Goal: Communication & Community: Answer question/provide support

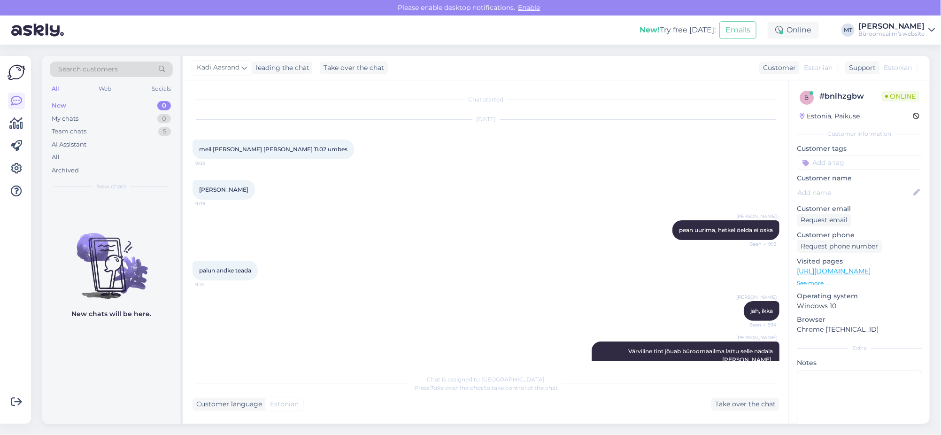
scroll to position [4760, 0]
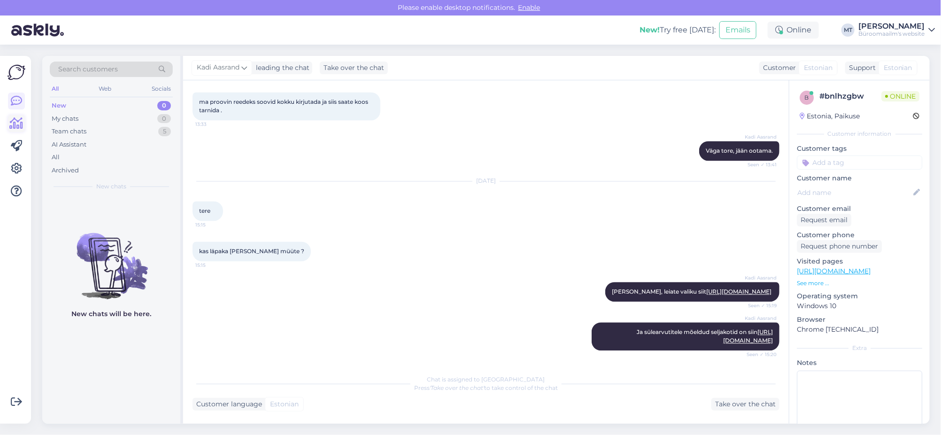
click at [16, 124] on icon at bounding box center [17, 123] width 14 height 11
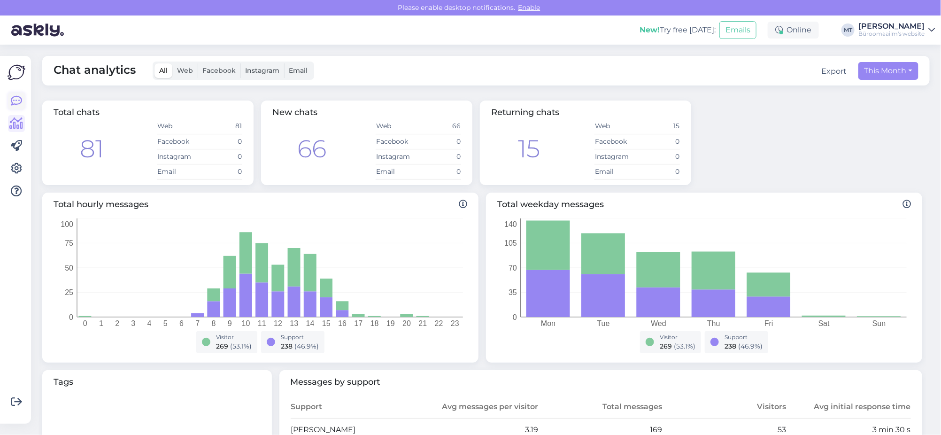
click at [12, 102] on icon at bounding box center [16, 100] width 11 height 11
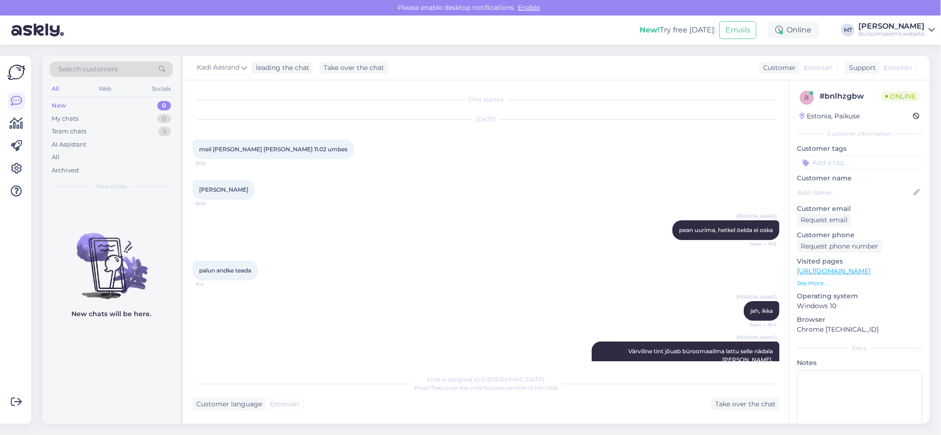
scroll to position [4760, 0]
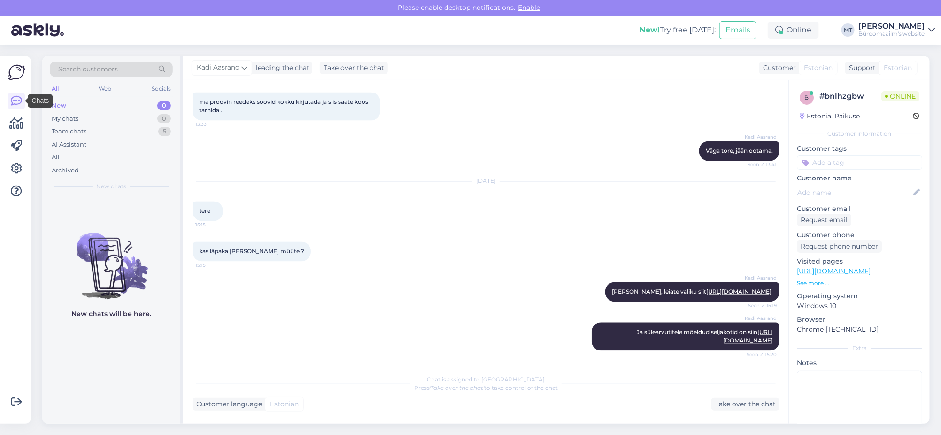
click at [26, 122] on div "Get more Your checklist to get more value from Askly. Close Connect FB and IG m…" at bounding box center [15, 240] width 31 height 368
click at [23, 122] on icon at bounding box center [17, 123] width 14 height 11
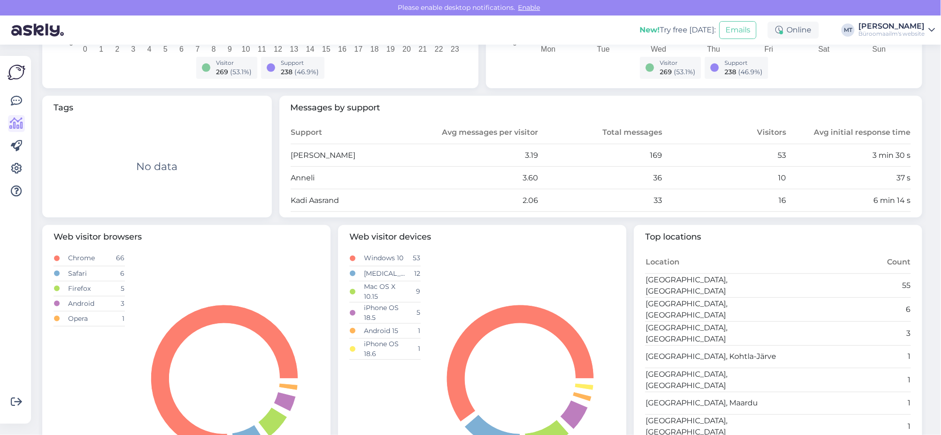
scroll to position [294, 0]
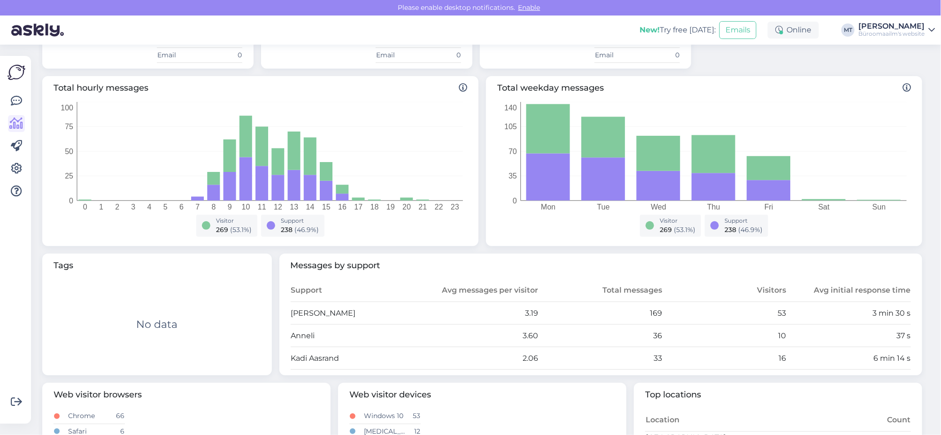
scroll to position [59, 0]
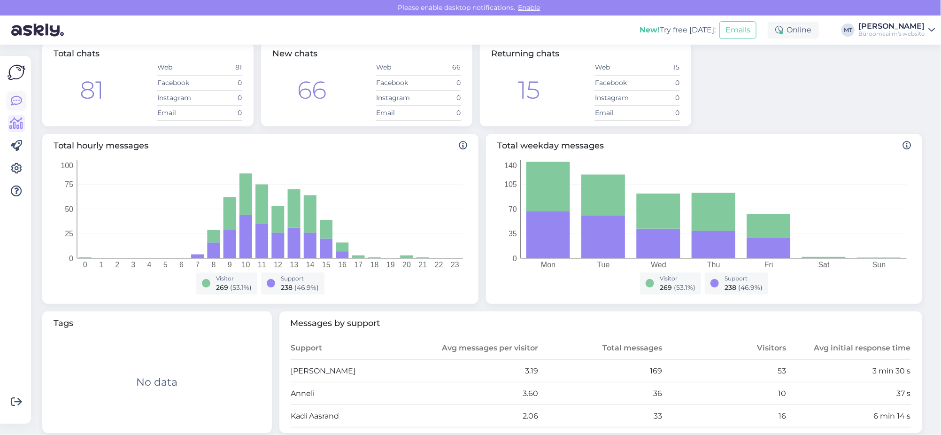
click at [21, 100] on icon at bounding box center [16, 100] width 11 height 11
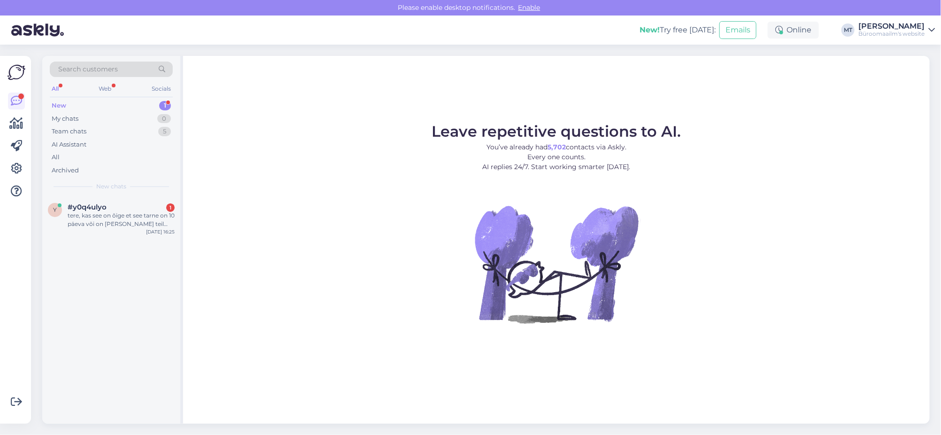
click at [55, 103] on div "New" at bounding box center [59, 105] width 15 height 9
click at [81, 215] on div "tere, kas see on õige et see tarne on 10 päeva või on seda ka teil poes olemas?…" at bounding box center [121, 219] width 107 height 17
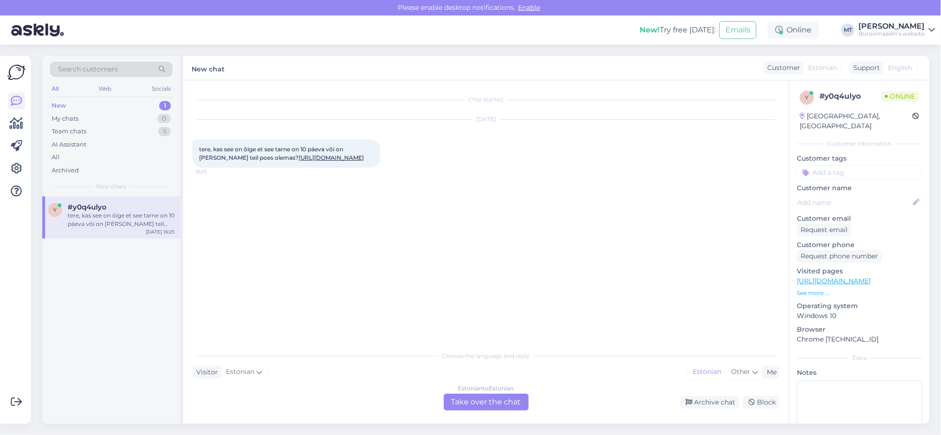
click at [465, 399] on div "Estonian to Estonian Take over the chat" at bounding box center [486, 402] width 85 height 17
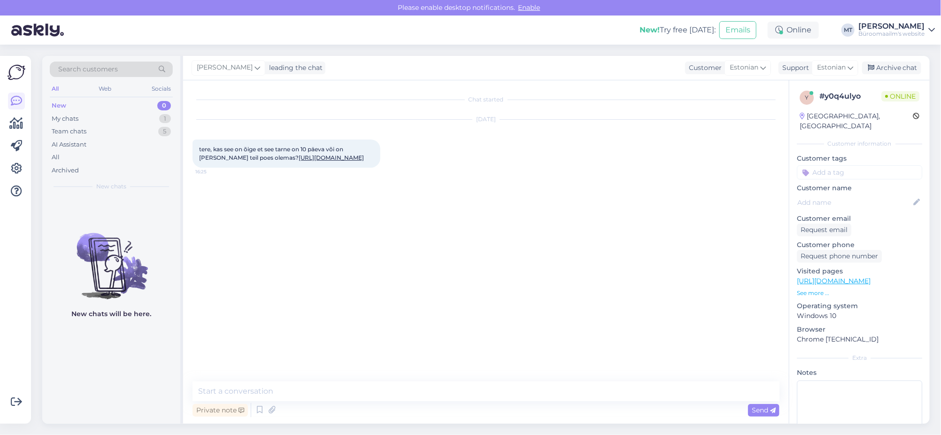
click at [299, 161] on link "https://www.byroomaailm.ee/350-mm-cash-drawer-4b-8c-350-x-405-x-90-mm-black?sku…" at bounding box center [331, 157] width 65 height 7
click at [287, 385] on textarea at bounding box center [486, 391] width 587 height 20
click at [306, 161] on link "https://www.byroomaailm.ee/350-mm-cash-drawer-4b-8c-350-x-405-x-90-mm-black?sku…" at bounding box center [331, 157] width 65 height 7
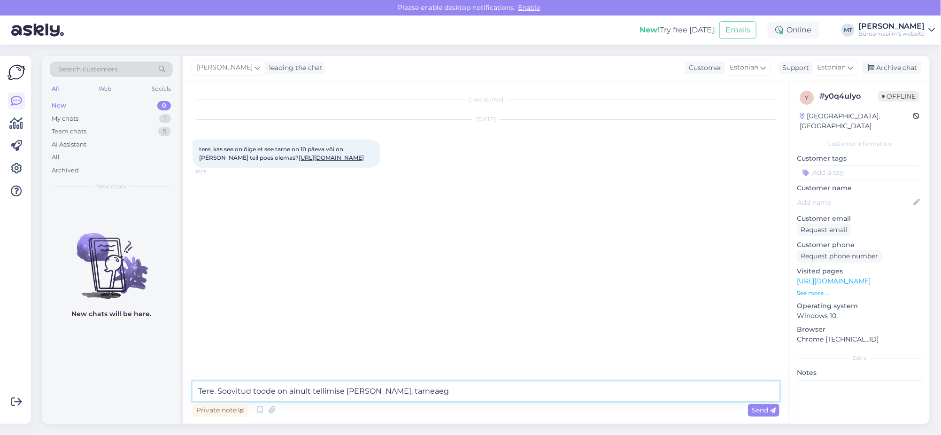
click at [477, 397] on textarea "Tere. Soovitud toode on ainult tellimise peale saada, tarneaeg" at bounding box center [486, 391] width 587 height 20
paste textarea "https://www.byroomaailm.ee/catalogsearch/result/?q=kassasahtel"
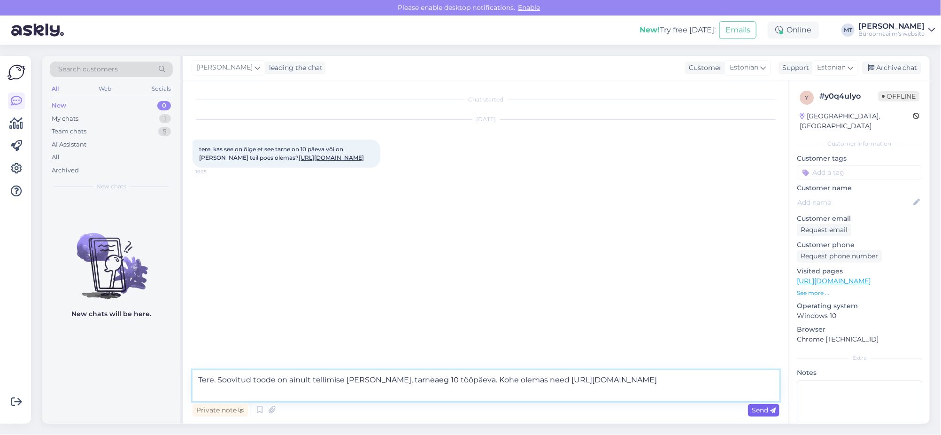
type textarea "Tere. Soovitud toode on ainult tellimise peale saada, tarneaeg 10 tööpäeva. Koh…"
click at [759, 404] on div "Send" at bounding box center [763, 410] width 31 height 13
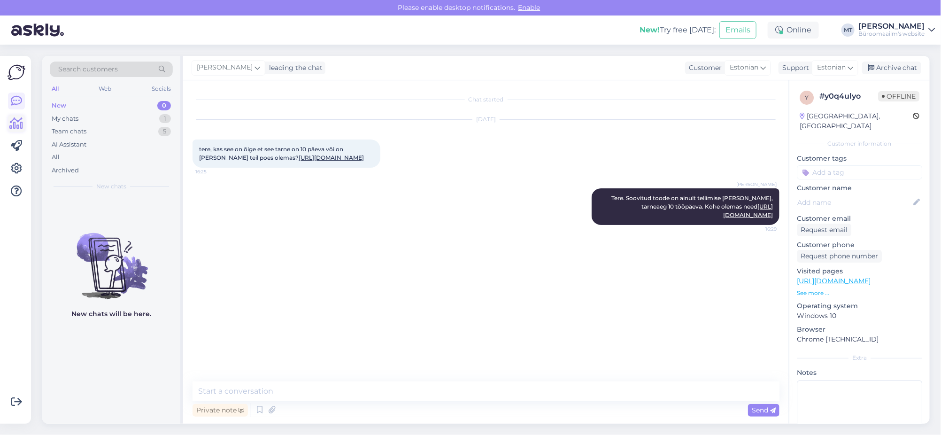
click at [8, 124] on link at bounding box center [16, 123] width 17 height 17
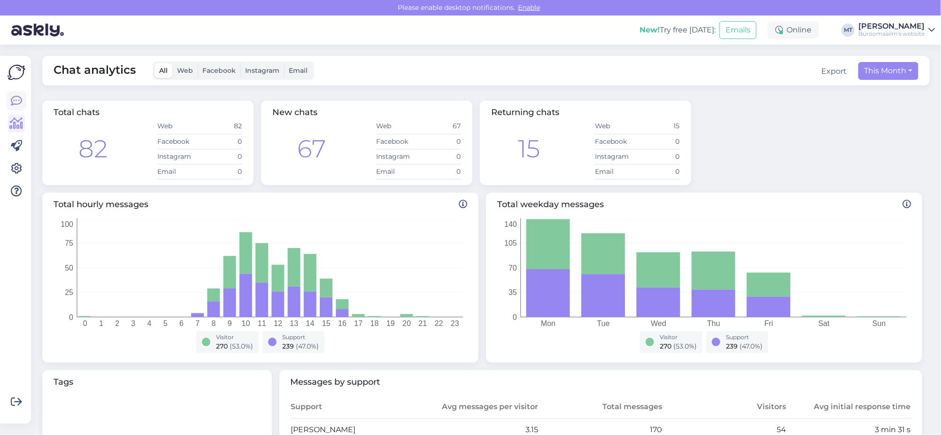
click at [8, 102] on link at bounding box center [16, 101] width 17 height 17
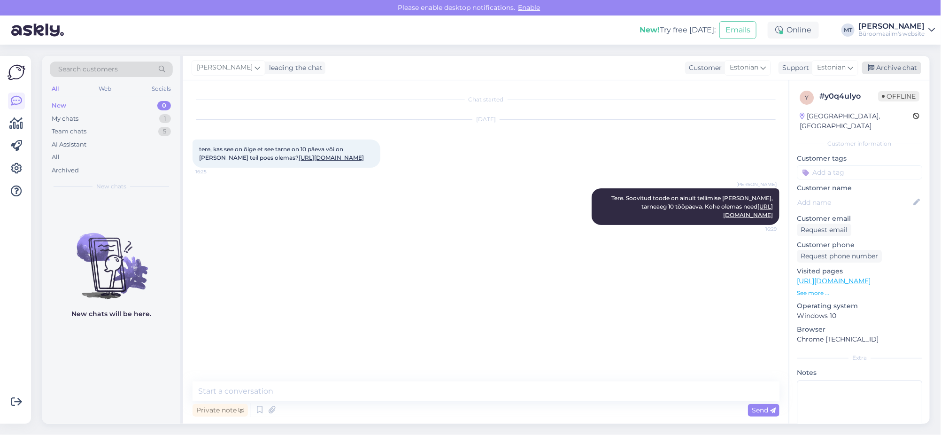
click at [896, 68] on div "Archive chat" at bounding box center [892, 68] width 59 height 13
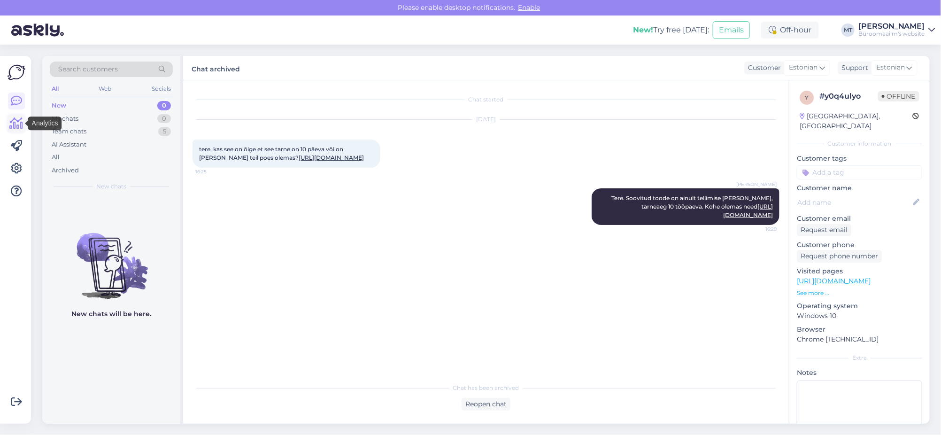
click at [19, 123] on icon at bounding box center [17, 123] width 14 height 11
